Goal: Communication & Community: Answer question/provide support

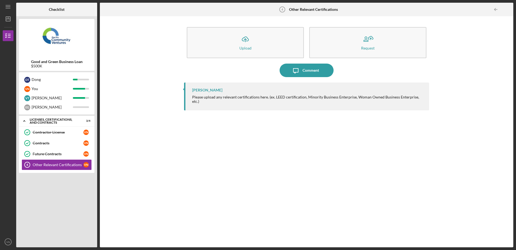
click at [326, 167] on div "[PERSON_NAME] Please upload any relevant certifications here. (ex. LEED certifi…" at bounding box center [306, 160] width 245 height 156
click at [459, 56] on div "Icon/Upload Upload Request Icon/Message Comment [PERSON_NAME] Please upload any…" at bounding box center [307, 131] width 408 height 225
click at [422, 165] on div "[PERSON_NAME] Please upload any relevant certifications here. (ex. LEED certifi…" at bounding box center [306, 160] width 245 height 156
click at [316, 70] on div "Comment" at bounding box center [311, 70] width 16 height 14
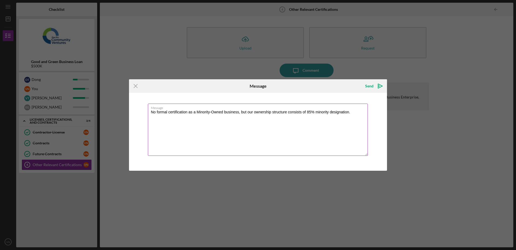
click at [187, 113] on textarea "No formal certification as a Minority-Owned business, but our ownership structu…" at bounding box center [258, 129] width 220 height 52
click at [192, 118] on textarea "No formal certification or registration as a Minority-Owned business, but our o…" at bounding box center [258, 129] width 220 height 52
click at [192, 112] on textarea "No formal certification or registration as a Minority-Owned business, but our o…" at bounding box center [258, 129] width 220 height 52
click at [310, 112] on textarea "No formal registration as a Minority-Owned business, but our ownership structur…" at bounding box center [258, 129] width 220 height 52
click at [330, 111] on textarea "No formal registration as a Minority-Owned business, but our ownership structur…" at bounding box center [258, 129] width 220 height 52
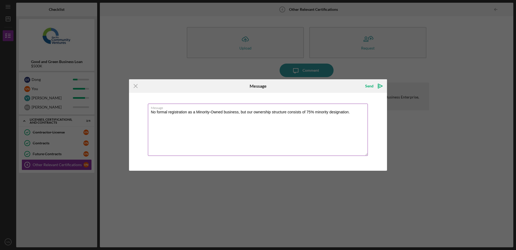
click at [351, 113] on textarea "No formal registration as a Minority-Owned business, but our ownership structur…" at bounding box center [258, 129] width 220 height 52
type textarea "No formal registration as a Minority-Owned business, but our ownership structur…"
click at [375, 85] on icon "Icon/icon-invite-send" at bounding box center [381, 86] width 14 height 14
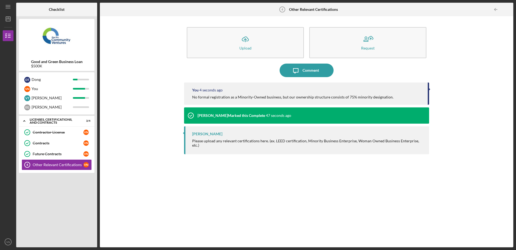
click at [37, 187] on div "Icon/Expander Licenses, Certifications, and Contracts 3 / 4 Contractor License …" at bounding box center [57, 180] width 76 height 129
click at [157, 96] on div "Icon/Upload Upload Request Icon/Message Comment You 6 seconds ago No formal reg…" at bounding box center [307, 131] width 408 height 225
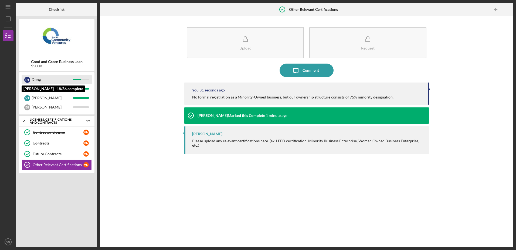
click at [64, 77] on div "Dong" at bounding box center [52, 79] width 41 height 9
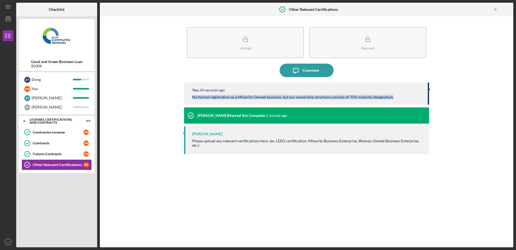
drag, startPoint x: 193, startPoint y: 97, endPoint x: 410, endPoint y: 105, distance: 217.5
click at [410, 105] on div "You 34 seconds ago No formal registration as a Minority-Owned business, but our…" at bounding box center [306, 160] width 245 height 156
copy div "No formal registration as a Minority-Owned business, but our ownership structur…"
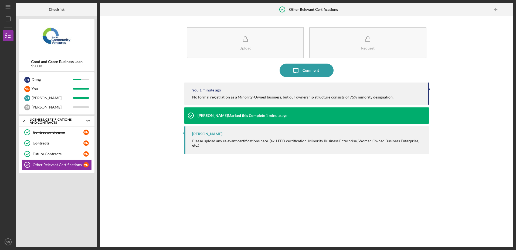
click at [481, 150] on div "Upload Request Icon/Message Comment You 1 minute ago No formal registration as …" at bounding box center [307, 131] width 408 height 225
click at [443, 197] on div "Upload Request Icon/Message Comment You 1 minute ago No formal registration as …" at bounding box center [307, 131] width 408 height 225
click at [476, 139] on div "Upload Request Icon/Message Comment You 1 minute ago No formal registration as …" at bounding box center [307, 131] width 408 height 225
